Goal: Transaction & Acquisition: Purchase product/service

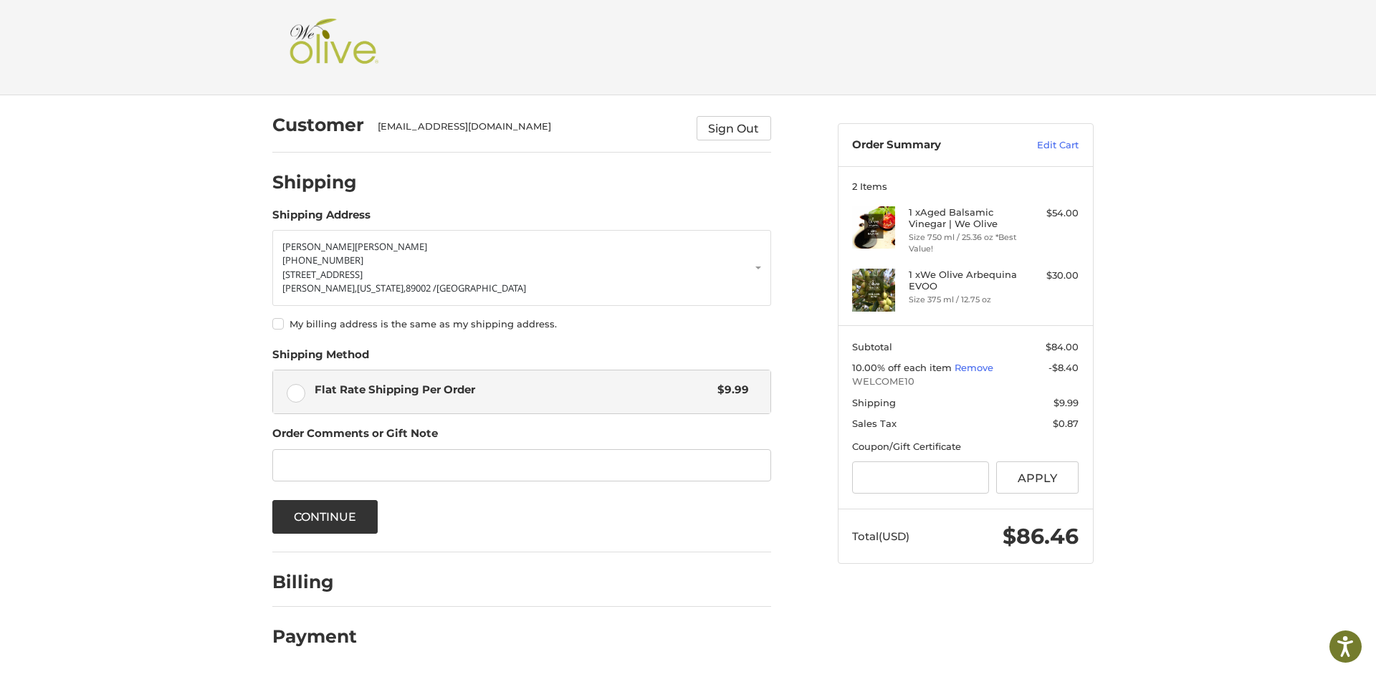
click at [0, 675] on div at bounding box center [0, 675] width 0 height 0
click at [278, 324] on label "My billing address is the same as my shipping address." at bounding box center [521, 323] width 499 height 11
click at [897, 477] on input "Gift Certificate or Coupon Code" at bounding box center [920, 478] width 137 height 32
paste input "**********"
click at [1044, 476] on button "Apply" at bounding box center [1038, 478] width 83 height 32
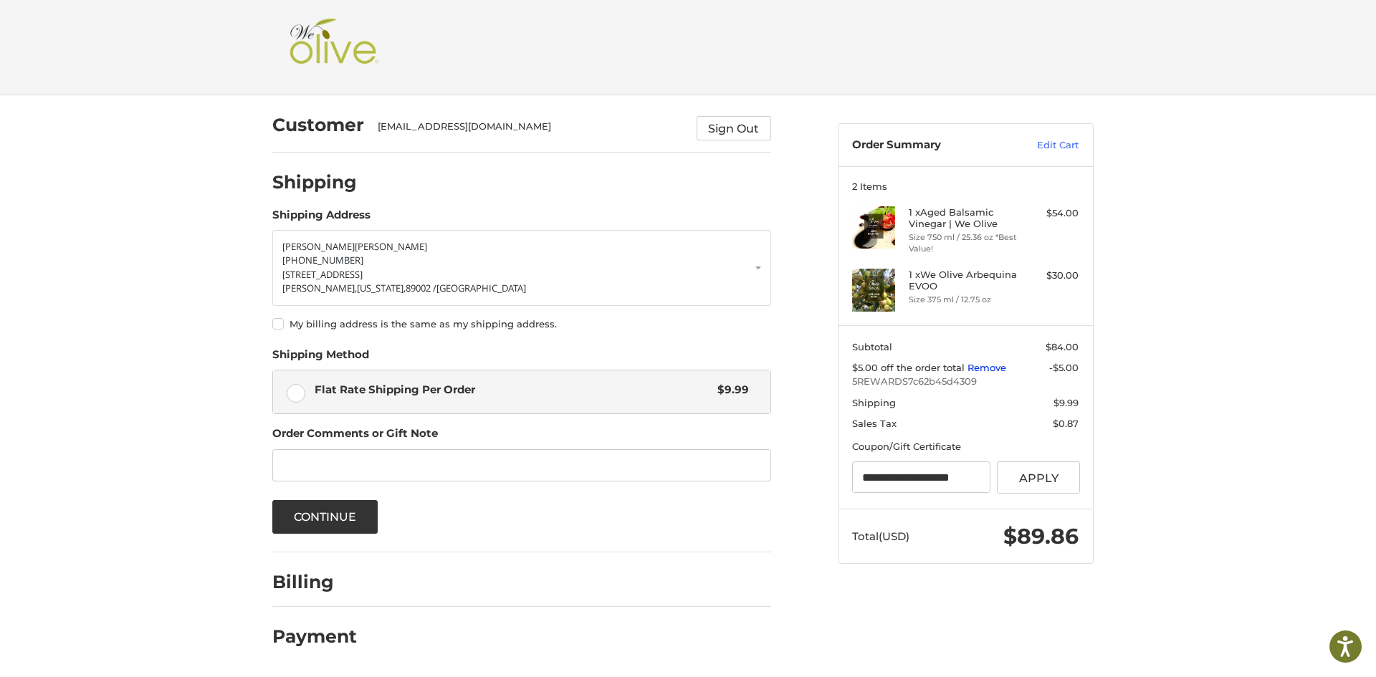
click at [987, 367] on link "Remove" at bounding box center [987, 367] width 39 height 11
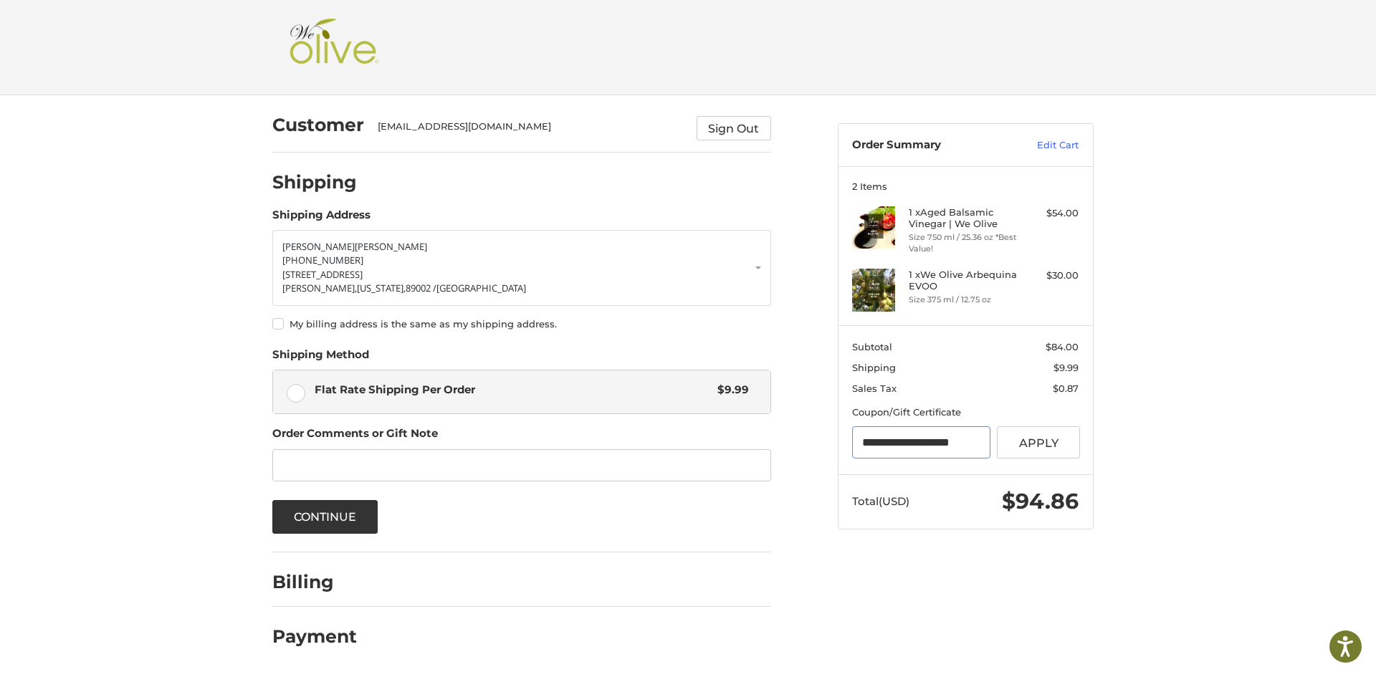
drag, startPoint x: 978, startPoint y: 447, endPoint x: 834, endPoint y: 454, distance: 144.3
click at [834, 454] on aside "**********" at bounding box center [965, 319] width 277 height 448
type input "*****"
drag, startPoint x: 916, startPoint y: 442, endPoint x: 793, endPoint y: 439, distance: 123.3
click at [793, 439] on div "Customer rodeorosa@yahoo.com Sign Out Shipping Shipping Address Rosa Morin 702-…" at bounding box center [688, 385] width 860 height 580
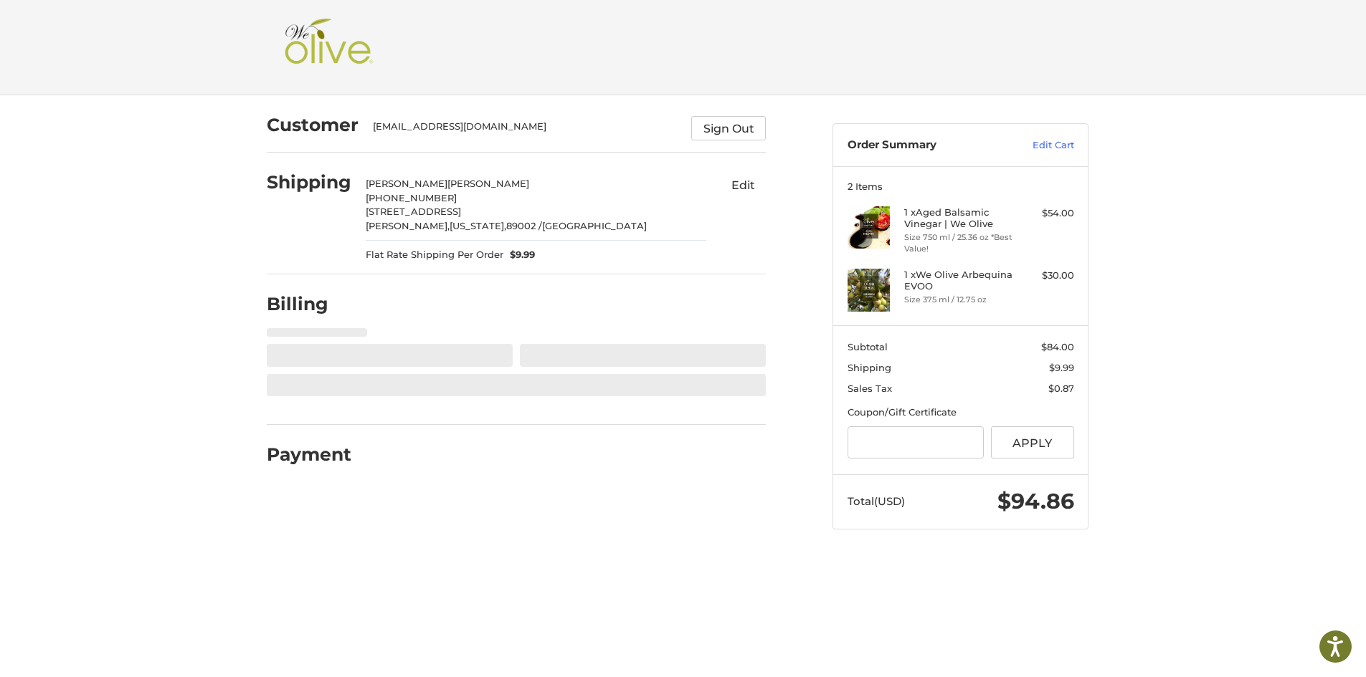
select select "**"
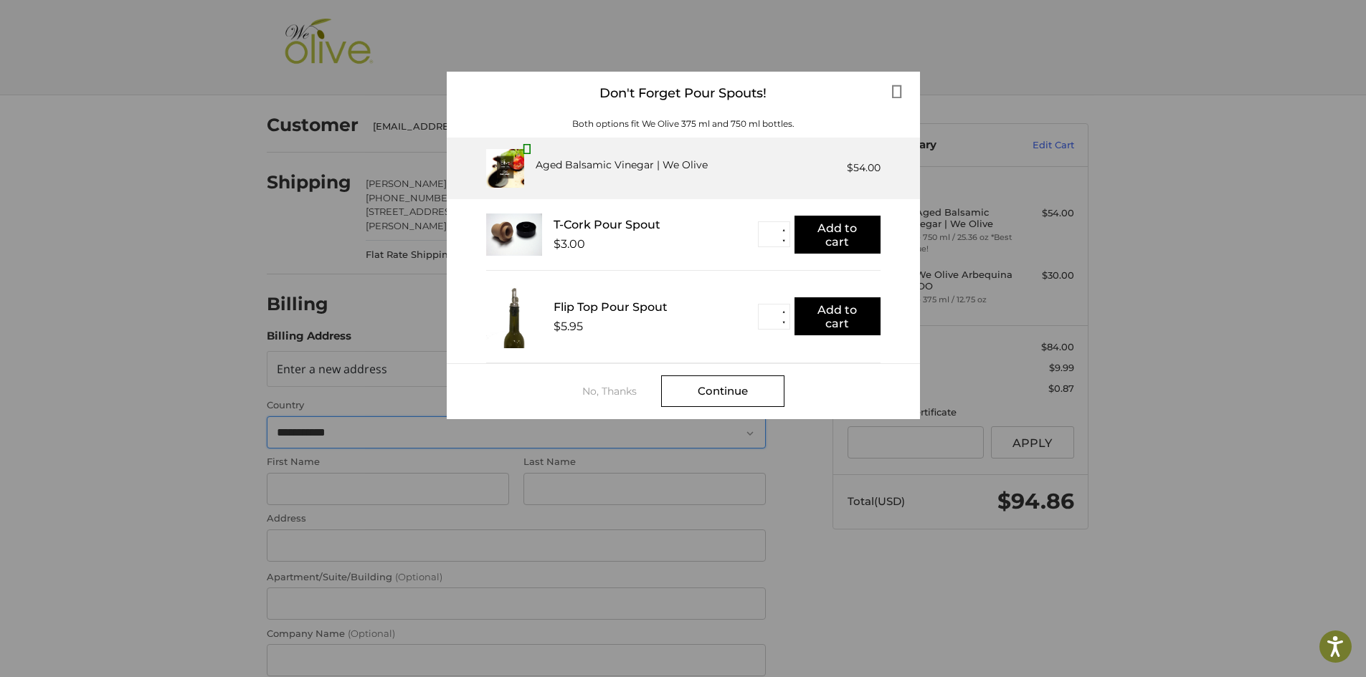
scroll to position [139, 0]
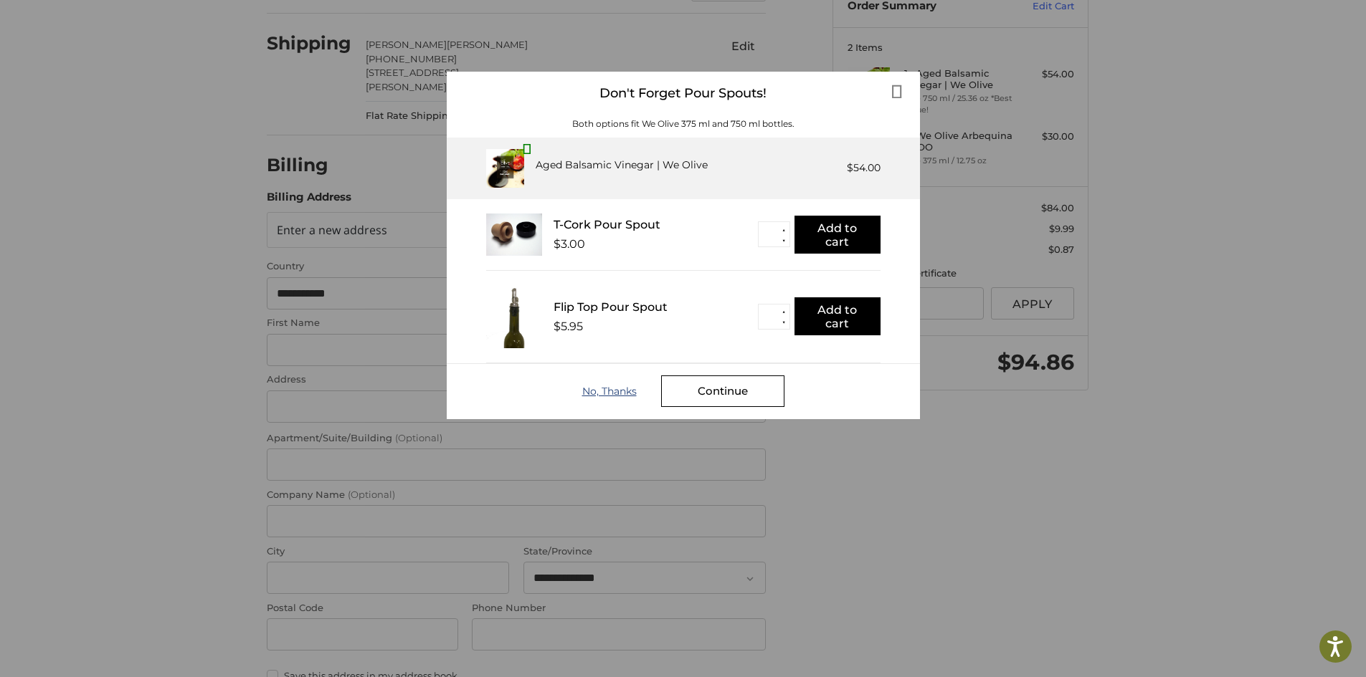
click at [600, 389] on div "No, Thanks" at bounding box center [621, 391] width 79 height 11
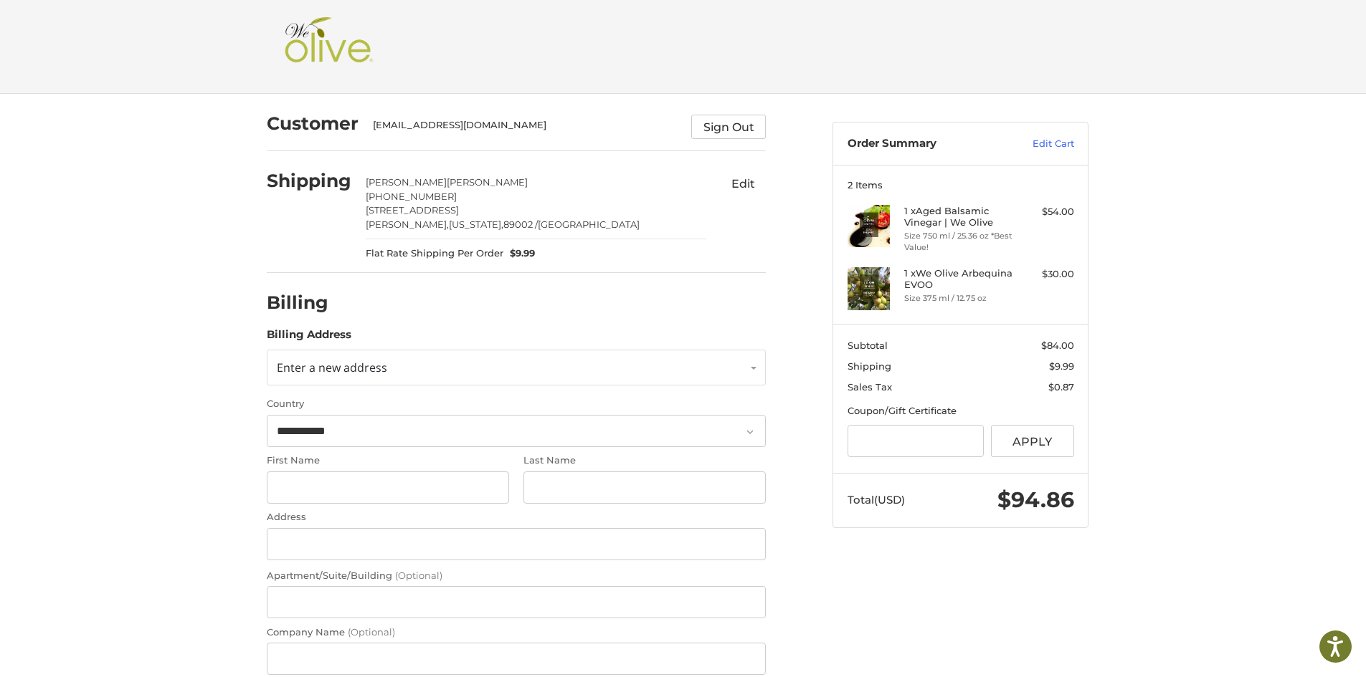
scroll to position [0, 0]
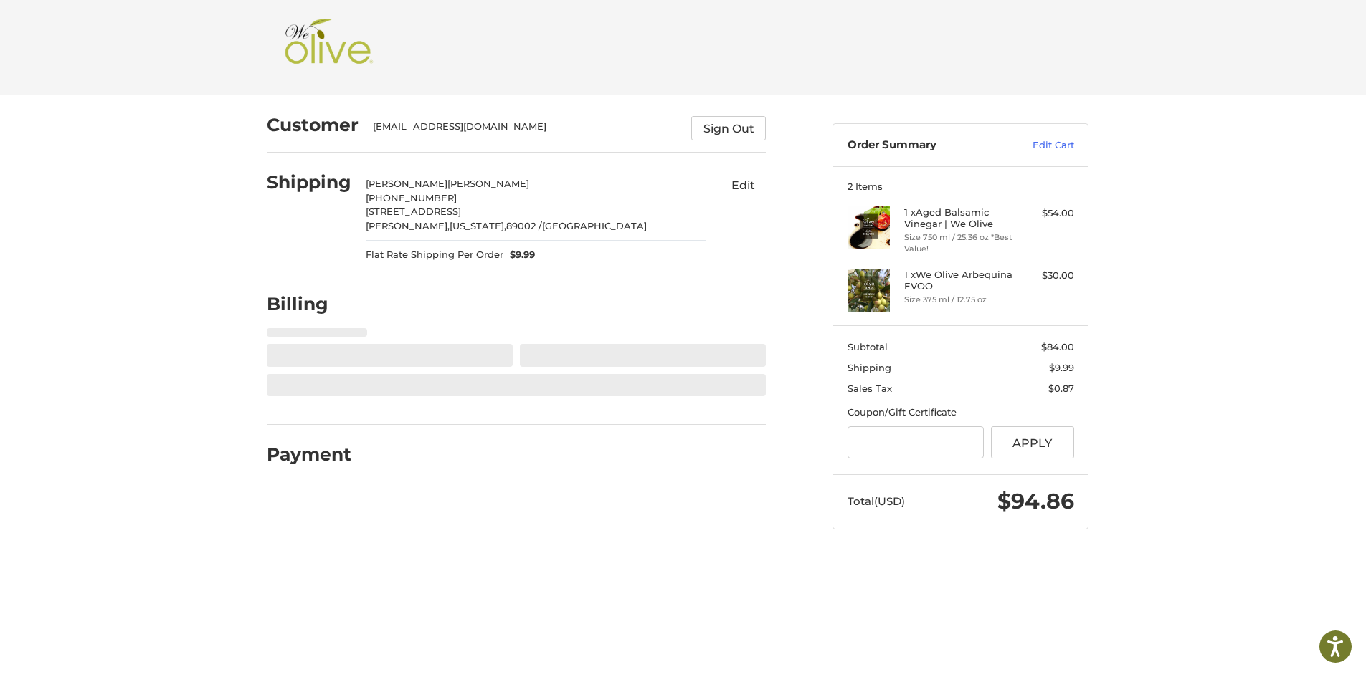
select select "**"
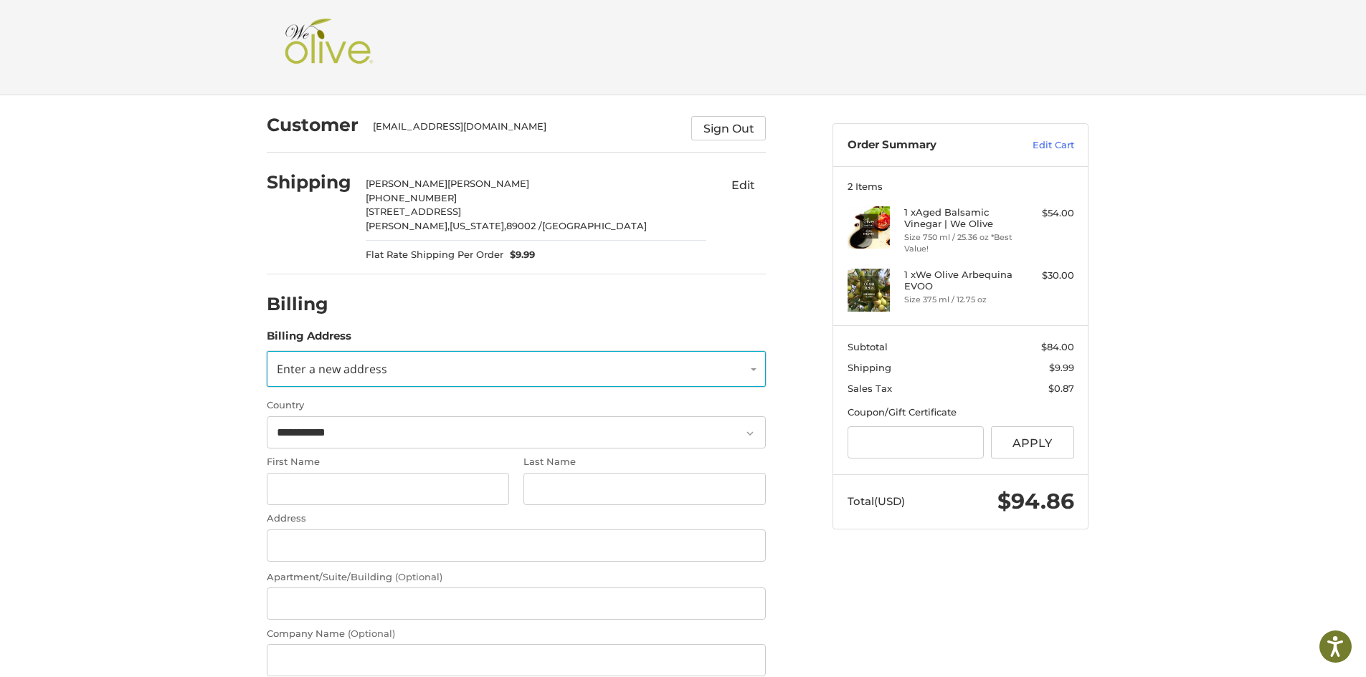
click at [384, 370] on span "Enter a new address" at bounding box center [332, 369] width 110 height 16
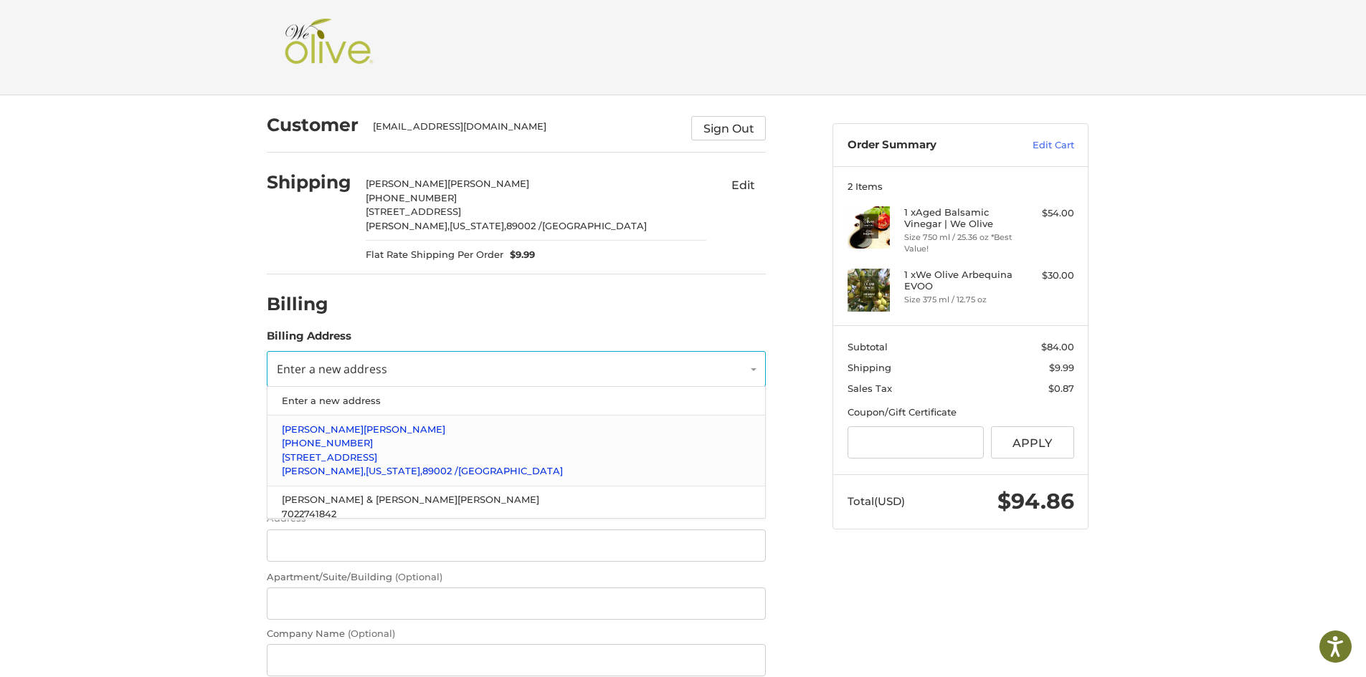
click at [347, 430] on p "Rosa Morin" at bounding box center [517, 430] width 470 height 14
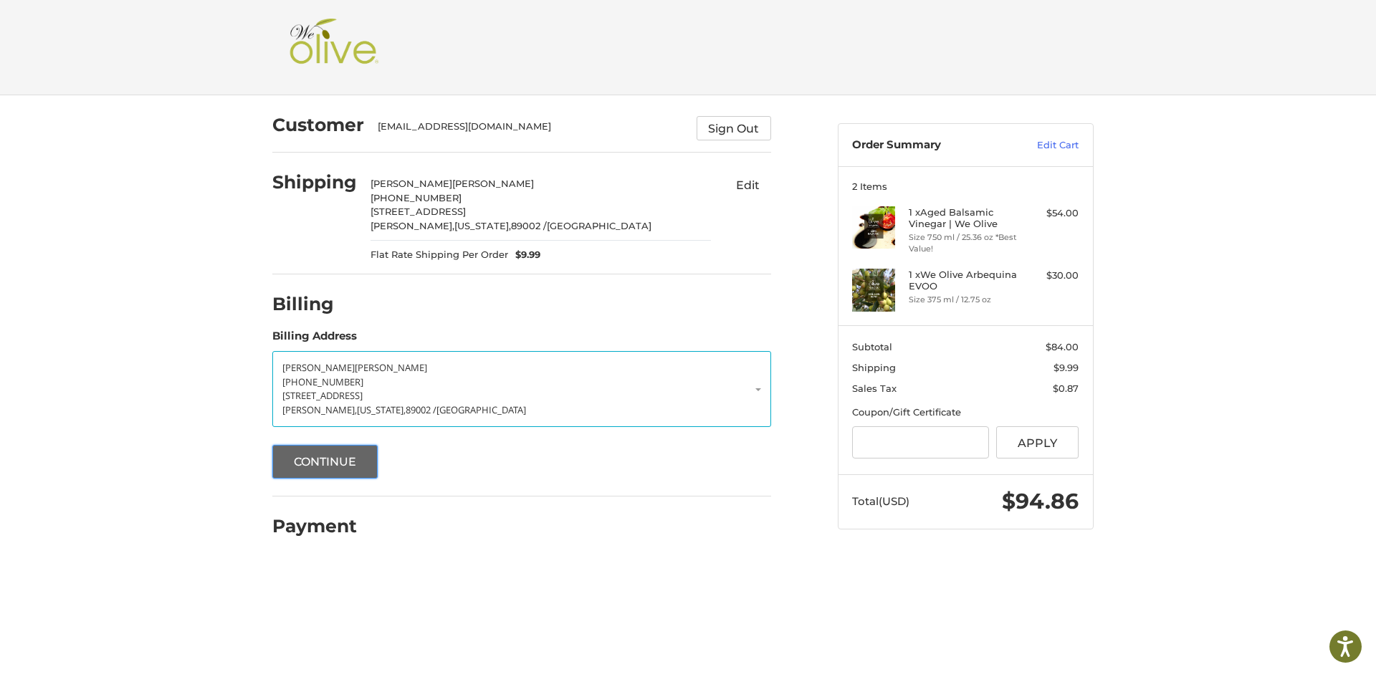
click at [340, 456] on button "Continue" at bounding box center [325, 462] width 106 height 34
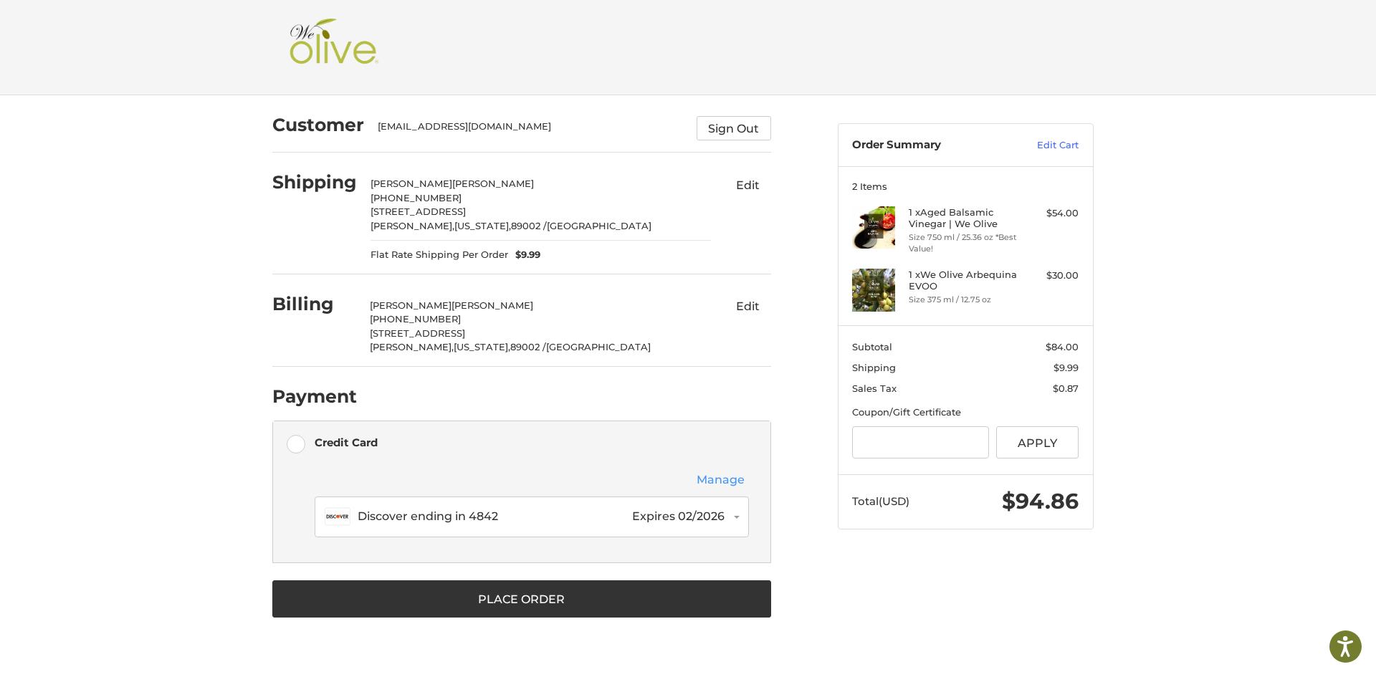
click at [718, 484] on button "Manage" at bounding box center [720, 480] width 57 height 19
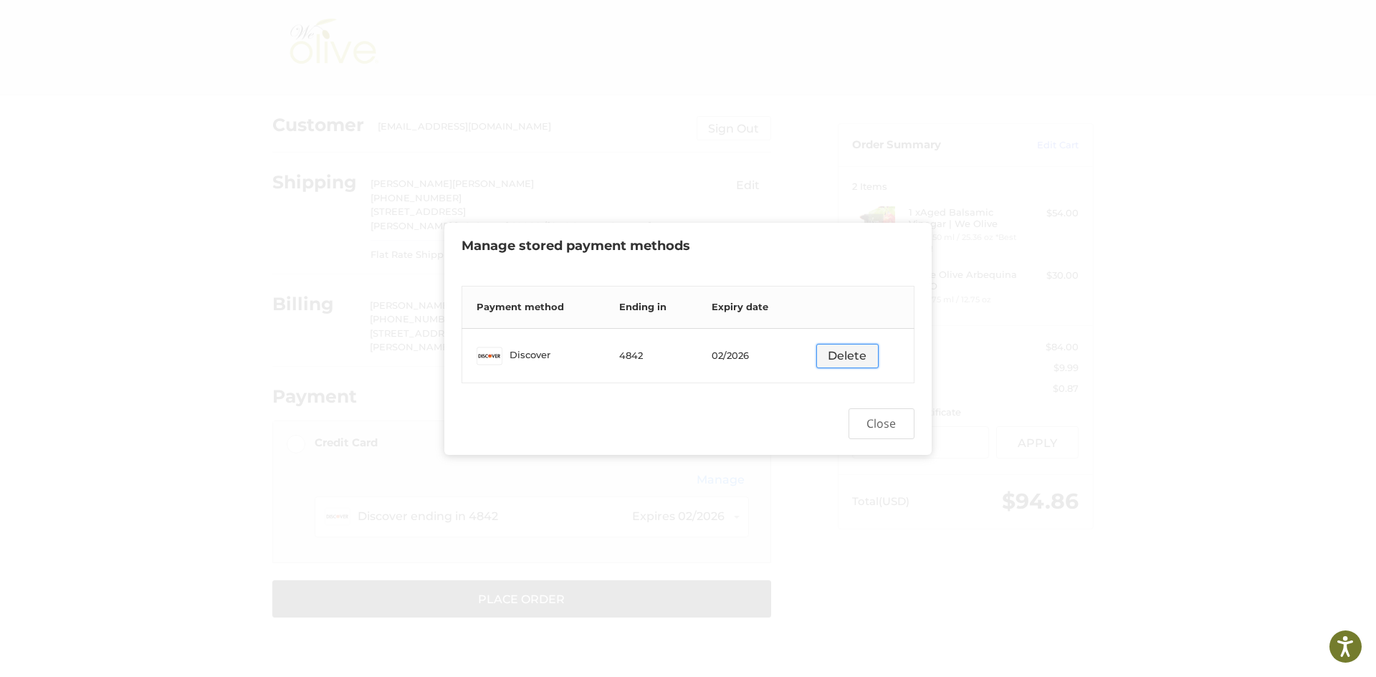
click at [842, 355] on button "Delete" at bounding box center [847, 356] width 62 height 24
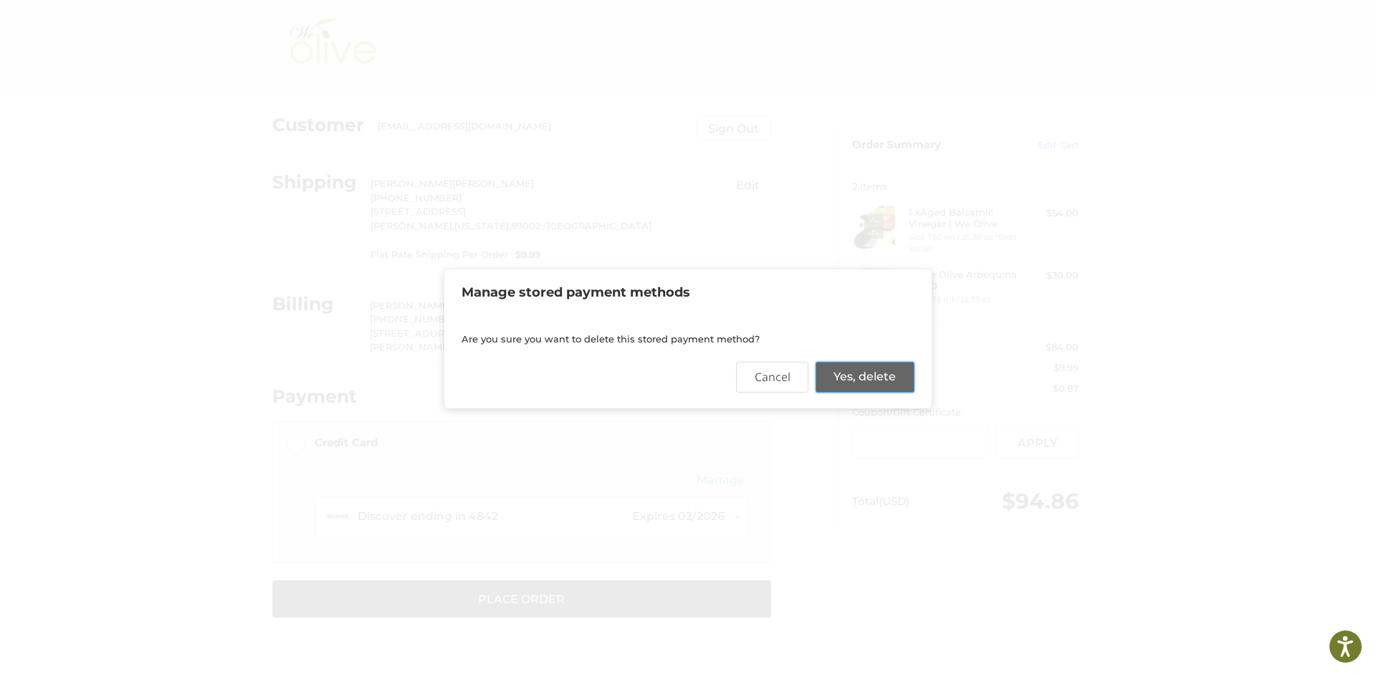
click at [852, 376] on button "Yes, delete" at bounding box center [865, 377] width 99 height 30
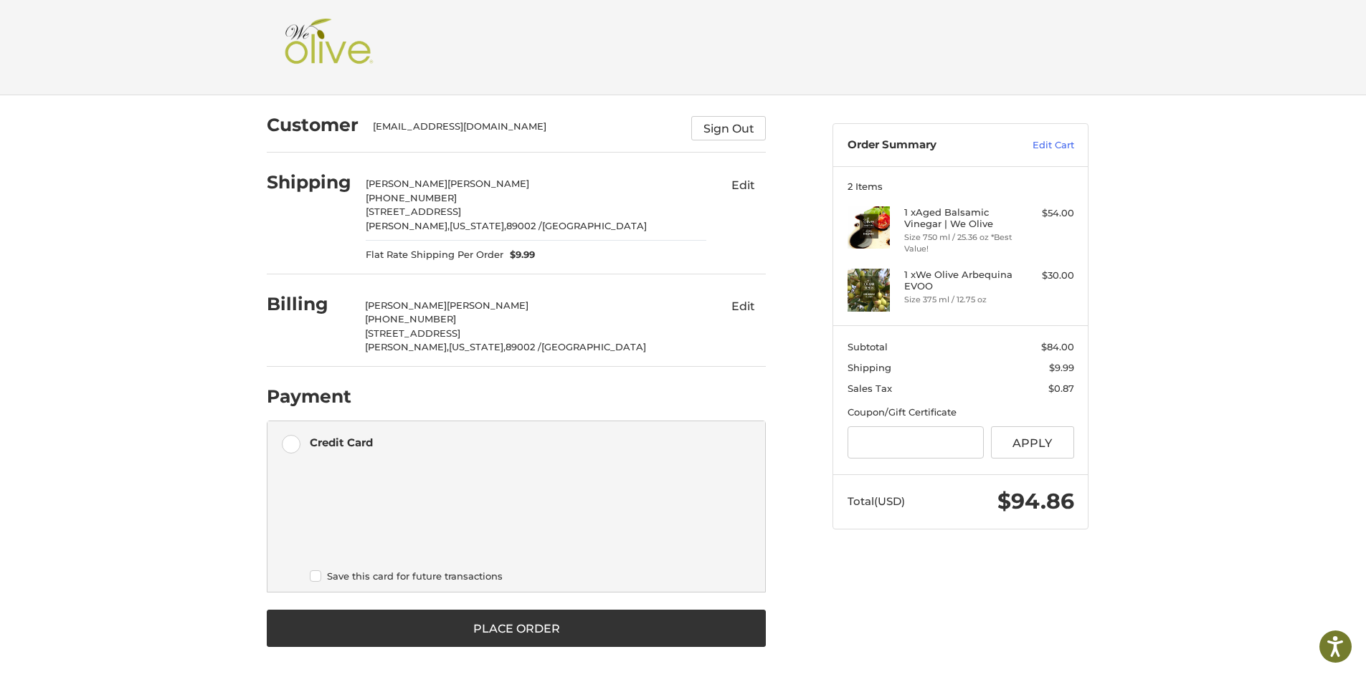
scroll to position [1, 0]
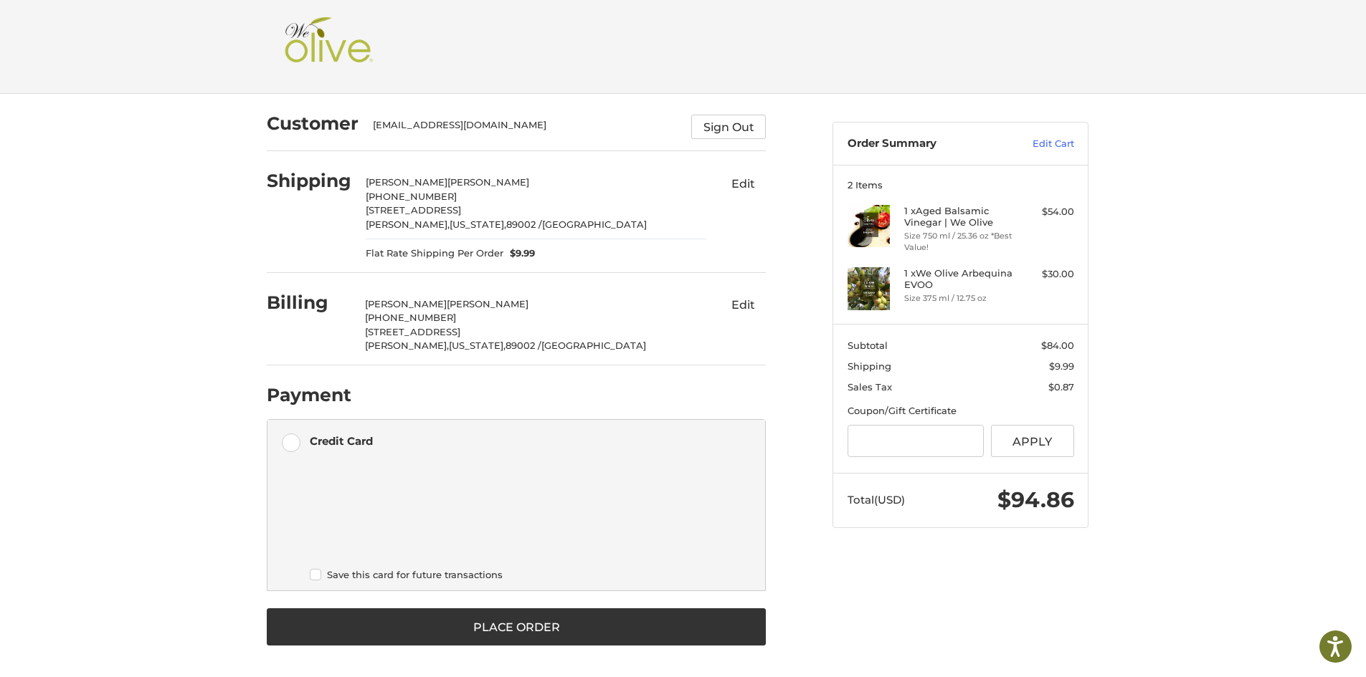
click at [318, 576] on label "Save this card for future transactions" at bounding box center [527, 574] width 434 height 11
click at [864, 435] on input "Gift Certificate or Coupon Code" at bounding box center [915, 441] width 137 height 32
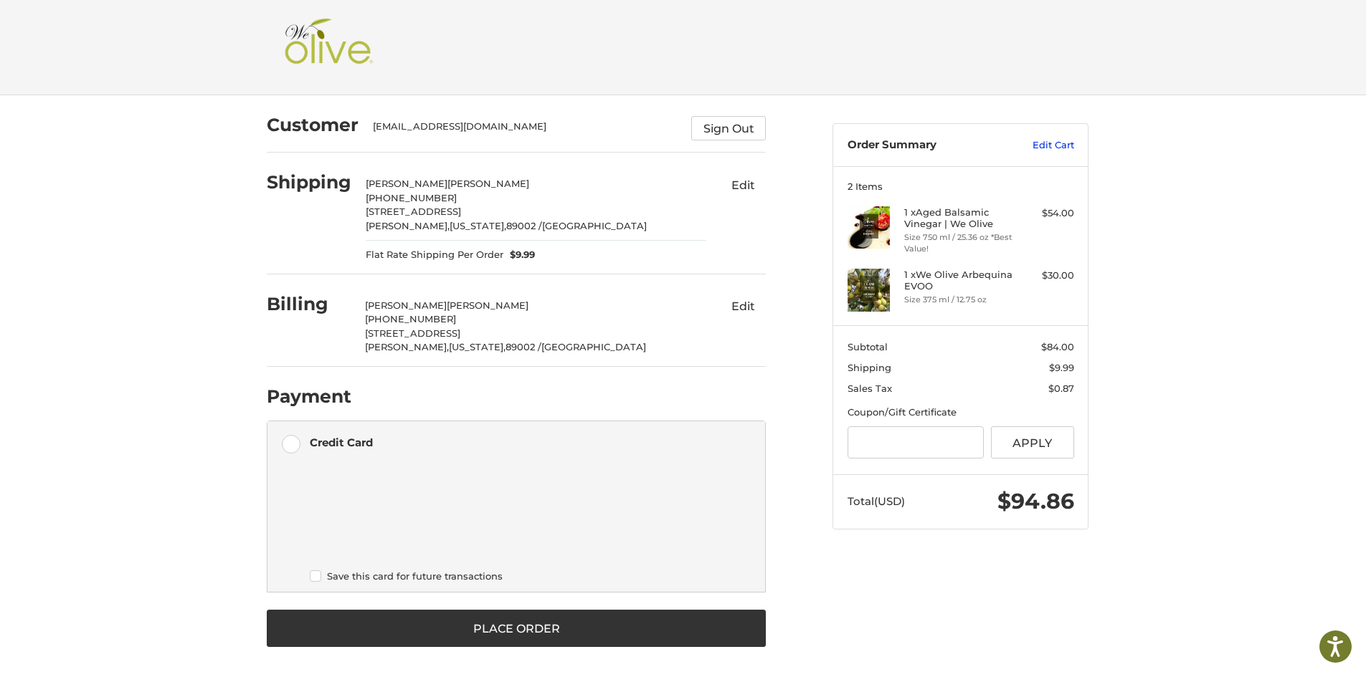
click at [1053, 140] on link "Edit Cart" at bounding box center [1037, 145] width 72 height 14
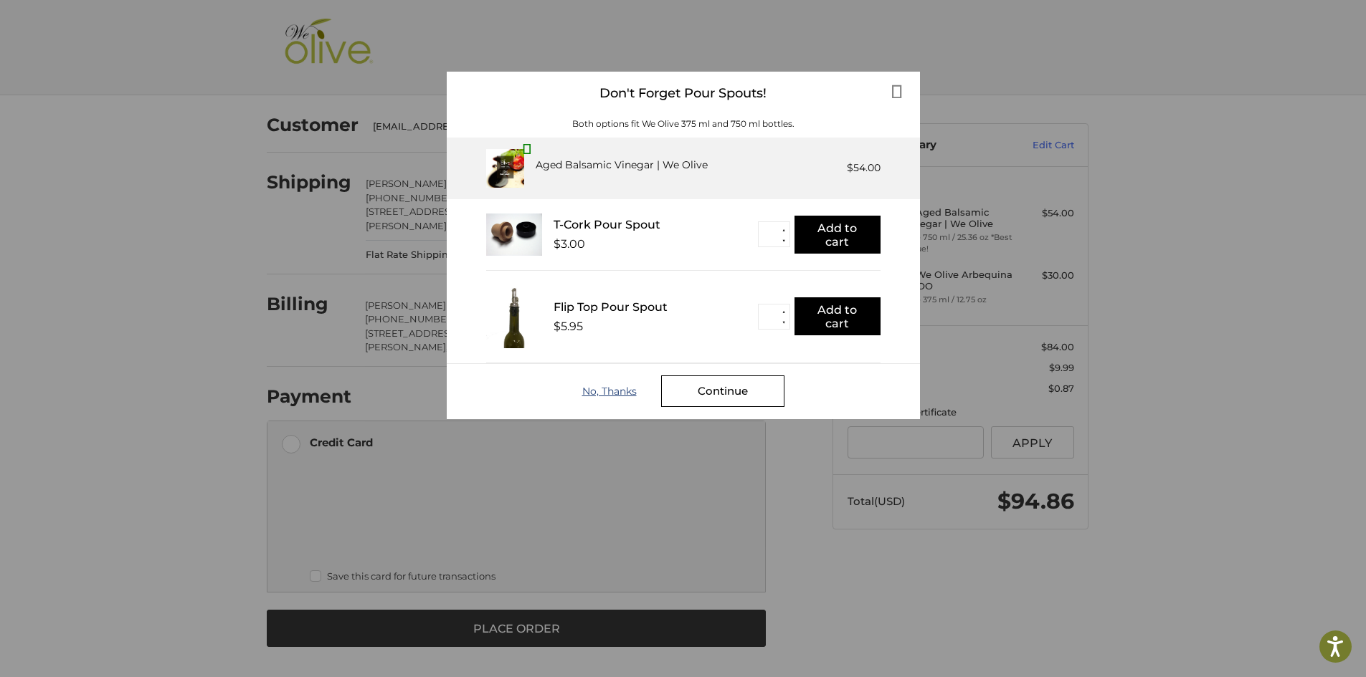
click at [597, 393] on div "No, Thanks" at bounding box center [621, 391] width 79 height 11
